Goal: Information Seeking & Learning: Find specific page/section

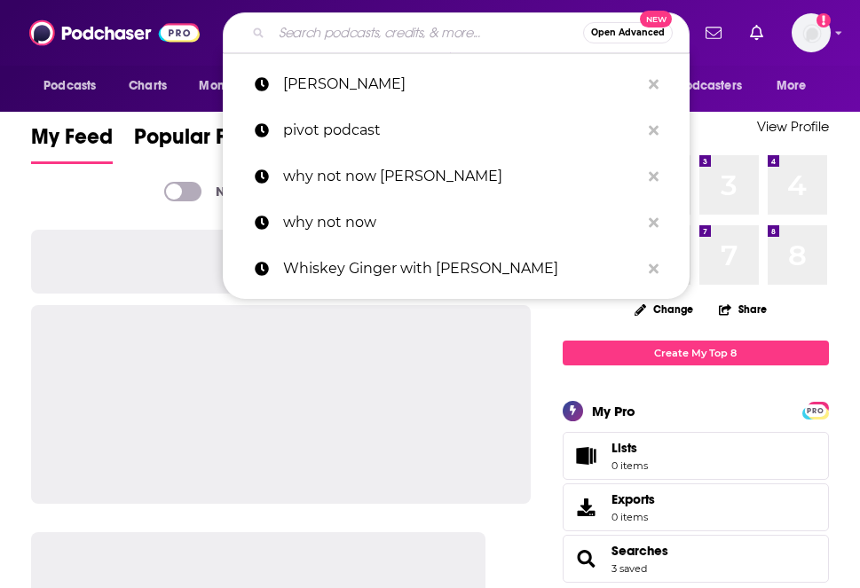
click at [316, 39] on input "Search podcasts, credits, & more..." at bounding box center [426, 33] width 311 height 28
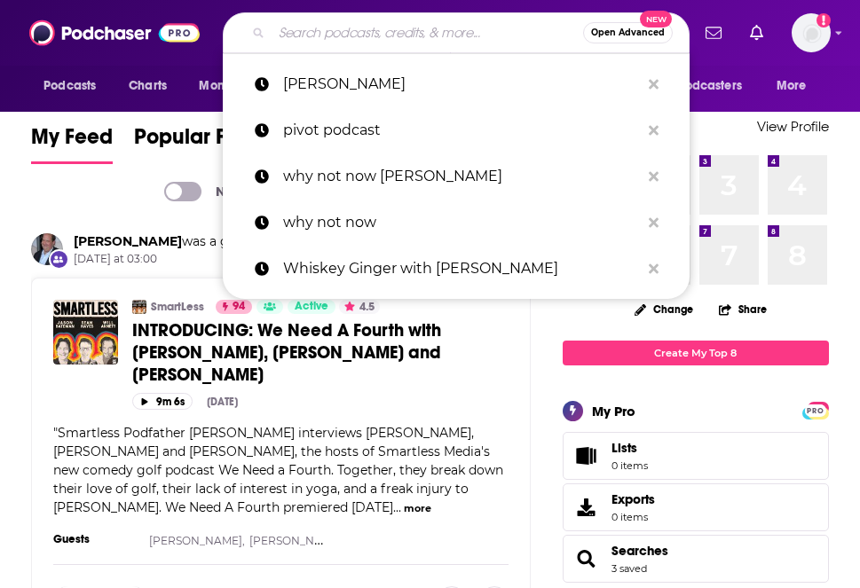
paste input "The Dad Edge"
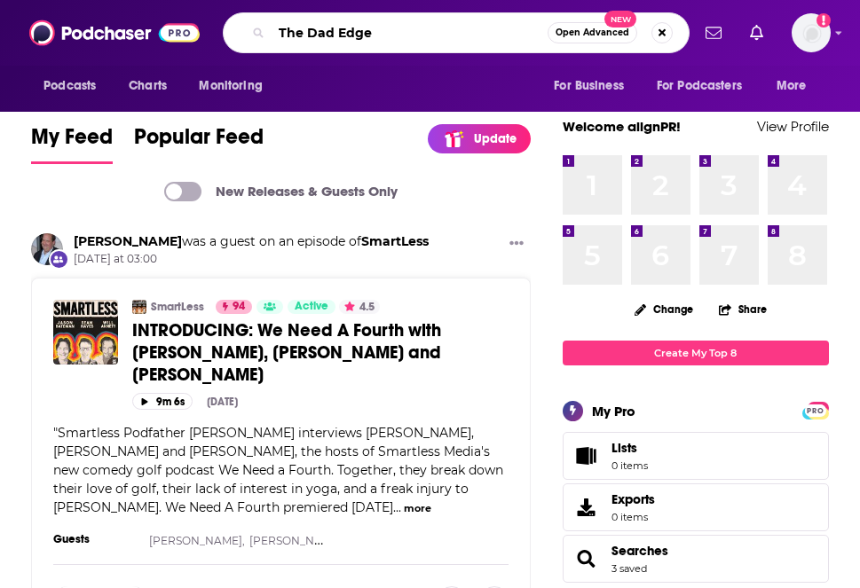
type input "The Dad Edge"
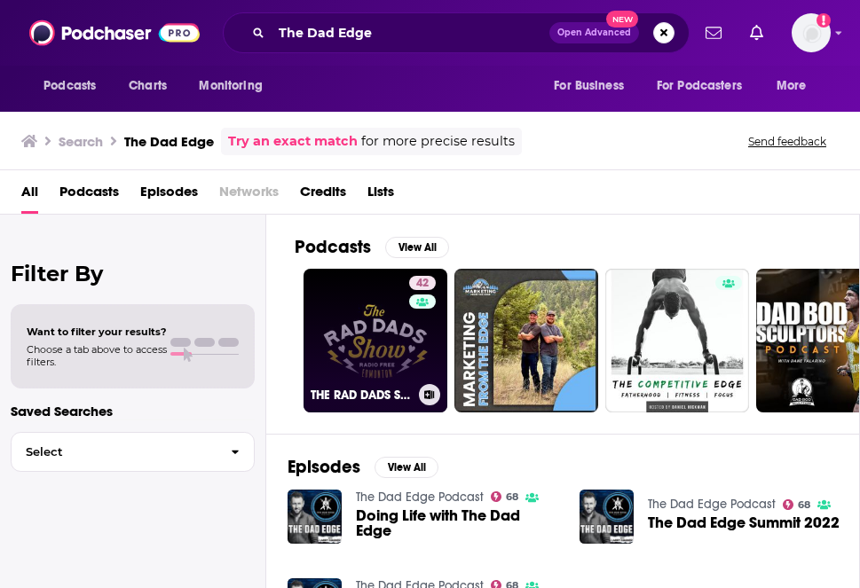
click at [390, 299] on link "42 THE RAD DADS SHOW" at bounding box center [375, 341] width 144 height 144
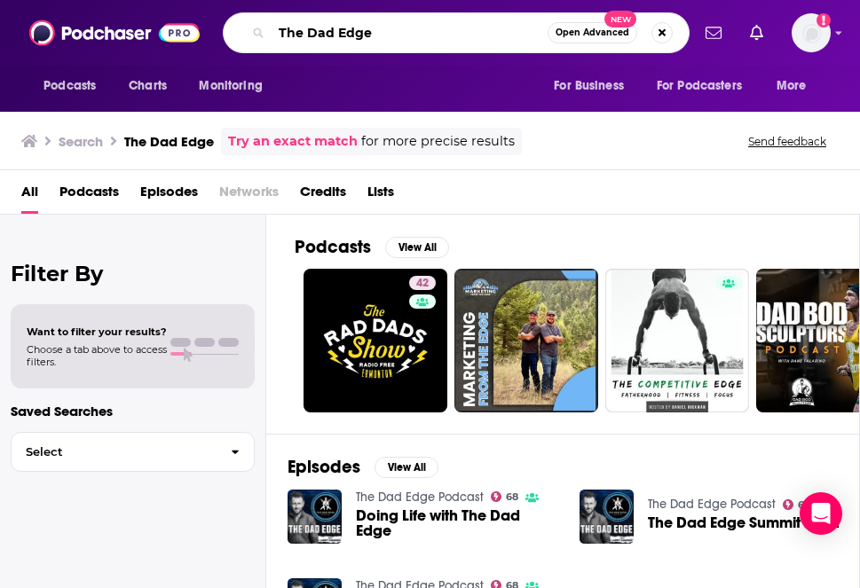
drag, startPoint x: 384, startPoint y: 34, endPoint x: 220, endPoint y: 34, distance: 164.1
click at [220, 34] on div "Podcasts Charts Monitoring The Dad Edge Open Advanced New For Business For Podc…" at bounding box center [448, 32] width 481 height 41
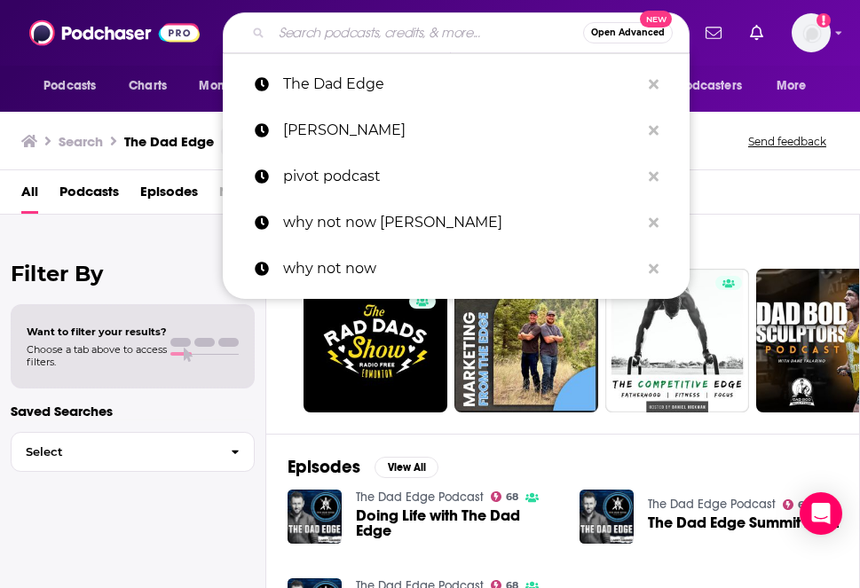
paste input "Growth Minds"
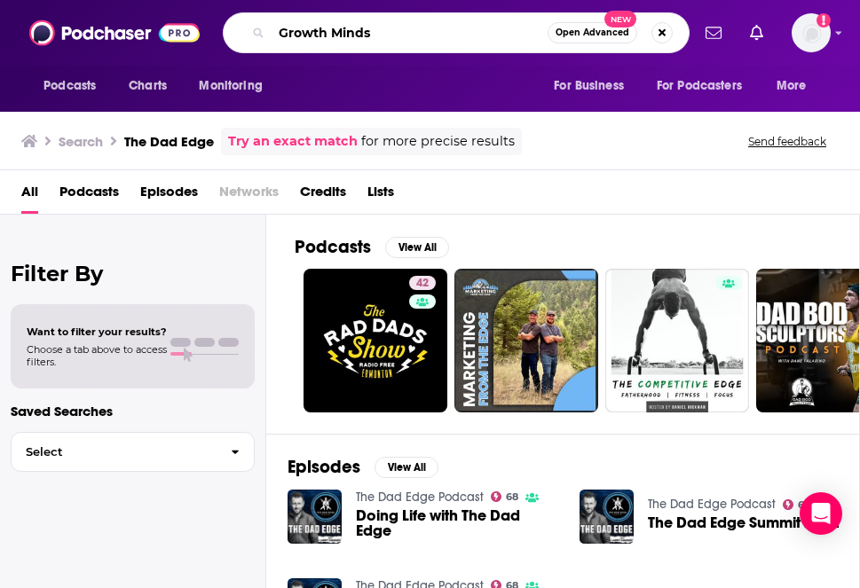
type input "Growth Minds"
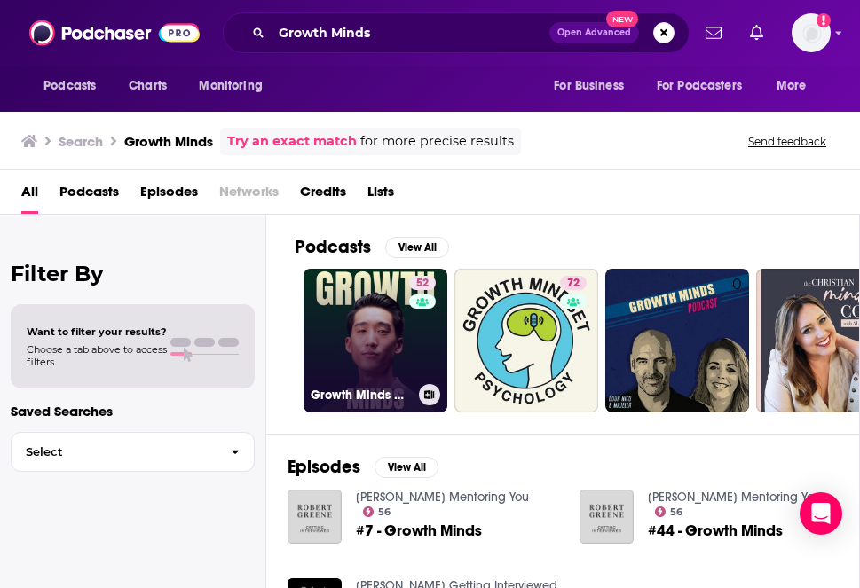
click at [392, 338] on link "52 Growth Minds with [PERSON_NAME]" at bounding box center [375, 341] width 144 height 144
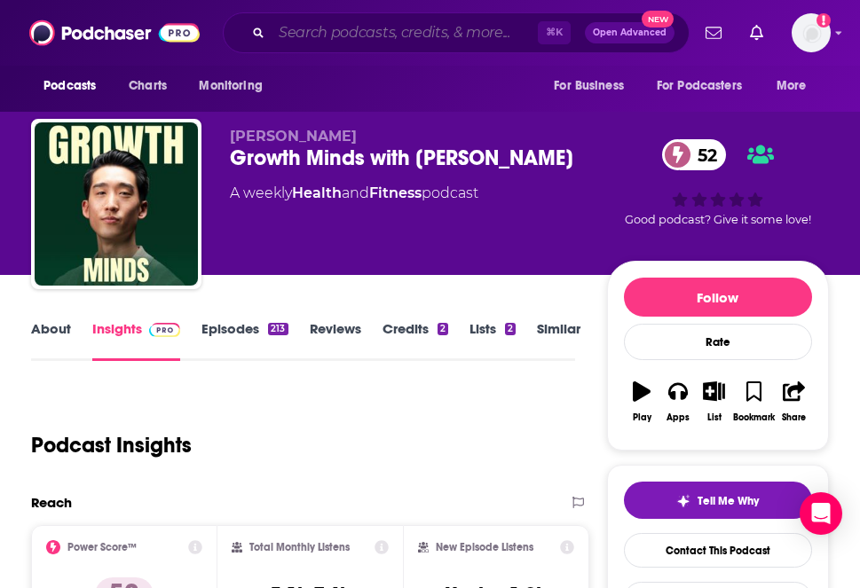
click at [344, 30] on input "Search podcasts, credits, & more..." at bounding box center [404, 33] width 266 height 28
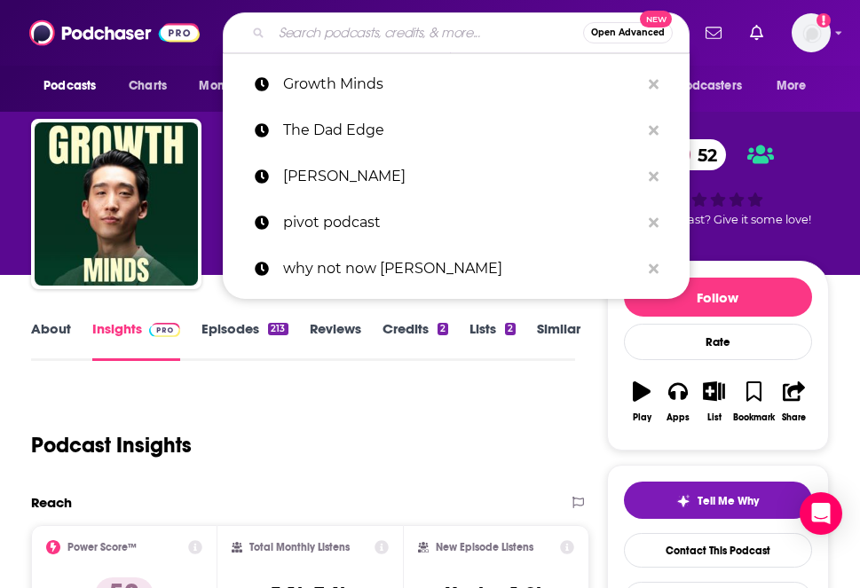
paste input "The Dad Edge with [PERSON_NAME]"
type input "The Dad Edge with [PERSON_NAME]"
